Goal: Check status: Check status

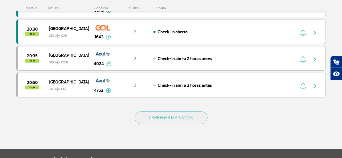
scroll to position [583, 0]
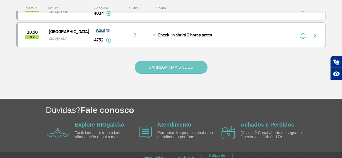
click at [166, 62] on button "CARREGAR MAIS VOOS" at bounding box center [171, 67] width 73 height 13
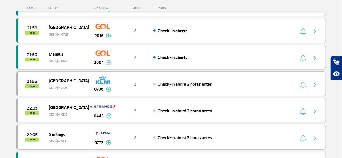
scroll to position [1090, 0]
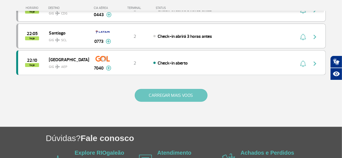
click at [171, 89] on button "CARREGAR MAIS VOOS" at bounding box center [171, 95] width 73 height 13
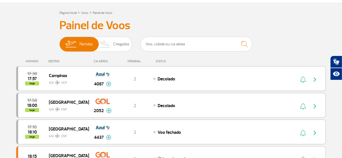
scroll to position [0, 0]
